Goal: Transaction & Acquisition: Purchase product/service

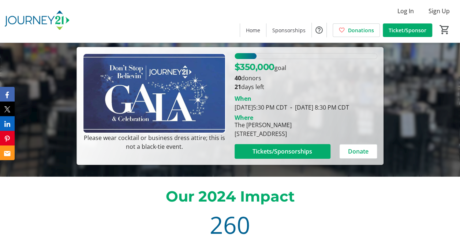
scroll to position [71, 0]
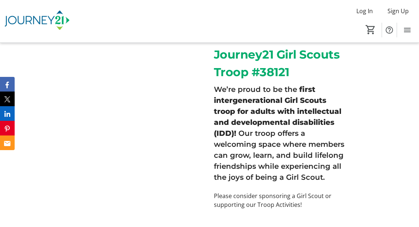
scroll to position [315, 0]
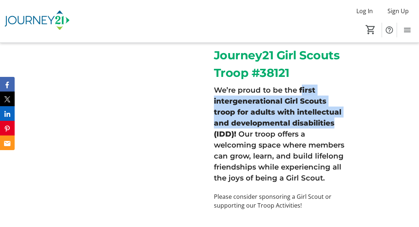
drag, startPoint x: 300, startPoint y: 88, endPoint x: 338, endPoint y: 125, distance: 53.4
click at [338, 125] on h3 "We’re proud to be the first intergenerational Girl Scouts troop for adults with…" at bounding box center [279, 134] width 131 height 99
copy strong "irst intergenerational Girl Scouts troop for adults with intellectual and devel…"
click at [71, 83] on div at bounding box center [140, 128] width 140 height 163
